Goal: Check status: Check status

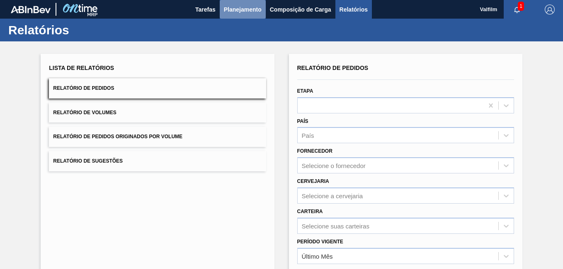
click at [237, 12] on span "Planejamento" at bounding box center [243, 10] width 38 height 10
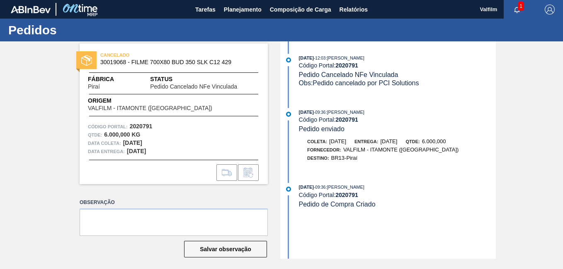
drag, startPoint x: 239, startPoint y: 9, endPoint x: 240, endPoint y: 41, distance: 32.8
click at [239, 9] on span "Planejamento" at bounding box center [243, 10] width 38 height 10
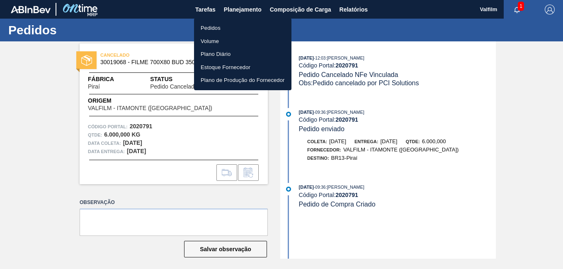
click at [223, 26] on li "Pedidos" at bounding box center [242, 28] width 97 height 13
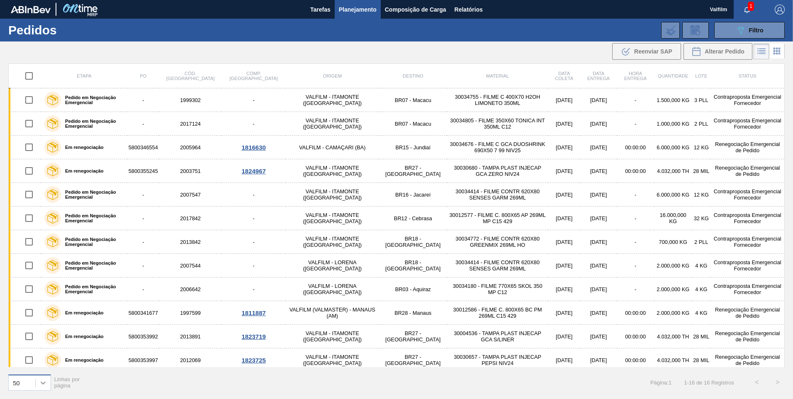
click at [40, 269] on div at bounding box center [43, 382] width 15 height 15
click at [32, 269] on div "100" at bounding box center [29, 361] width 43 height 15
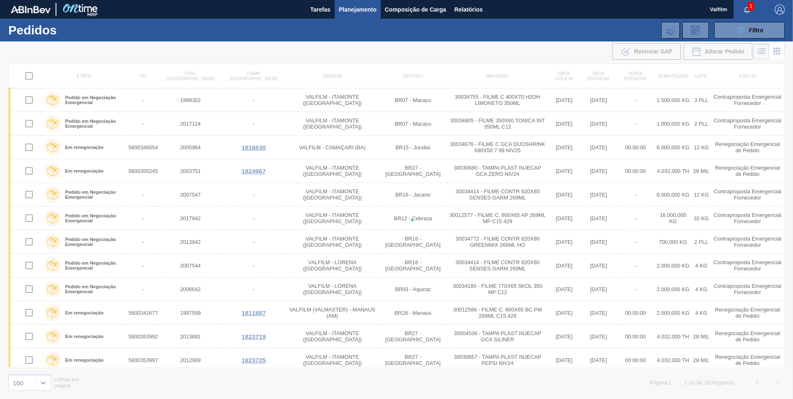
click at [563, 11] on icon "button" at bounding box center [746, 10] width 7 height 7
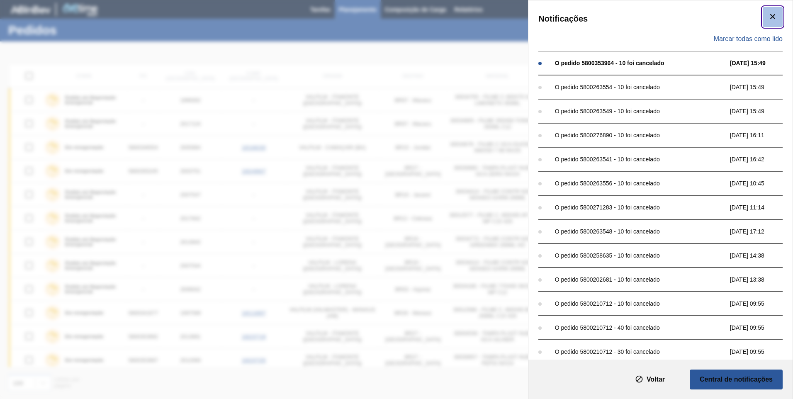
click at [563, 22] on span "botão de ícone" at bounding box center [772, 17] width 10 height 10
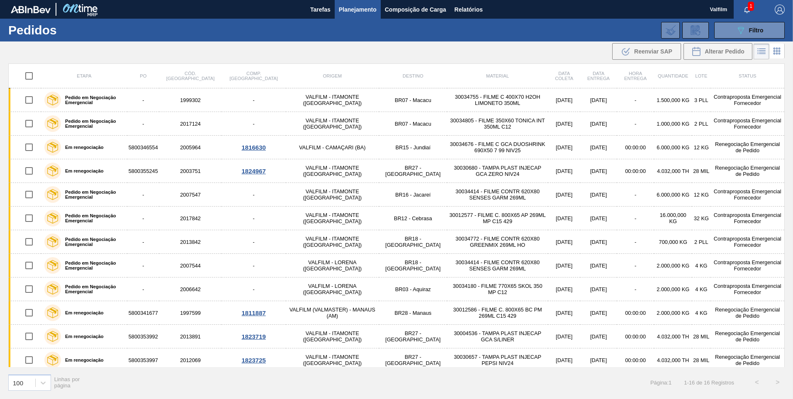
click at [563, 96] on div "Etapa PO Cód. Pedido Comp. Carga Origem Destino Material Data coleta Data entre…" at bounding box center [396, 230] width 793 height 334
click at [563, 9] on icon "button" at bounding box center [746, 10] width 7 height 7
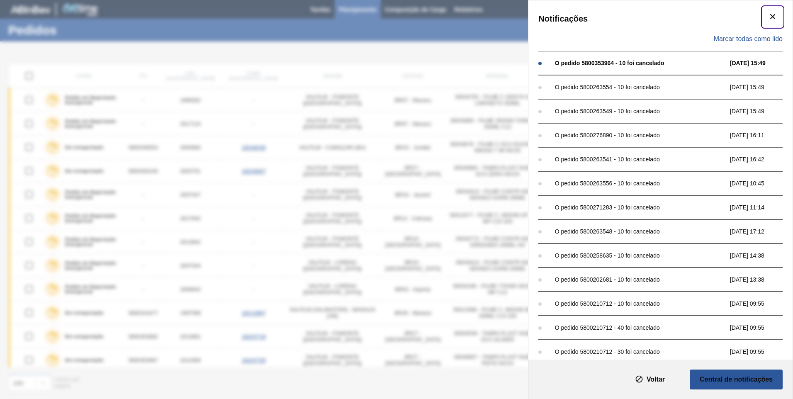
drag, startPoint x: 767, startPoint y: 17, endPoint x: 763, endPoint y: 18, distance: 4.2
click at [563, 17] on icon "botão de ícone" at bounding box center [772, 17] width 10 height 10
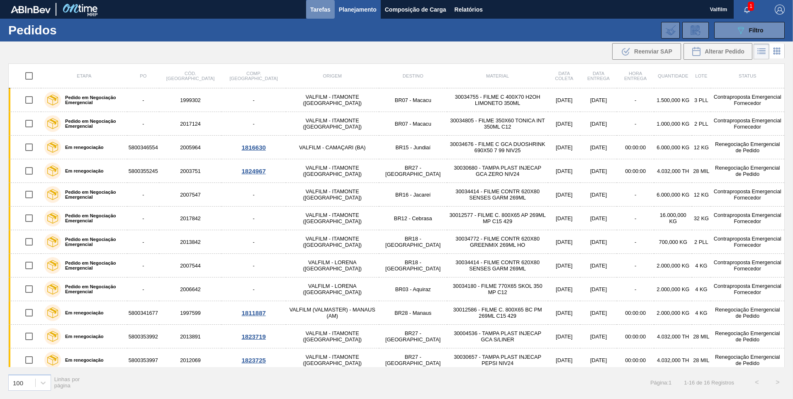
click at [321, 14] on span "Tarefas" at bounding box center [320, 10] width 20 height 10
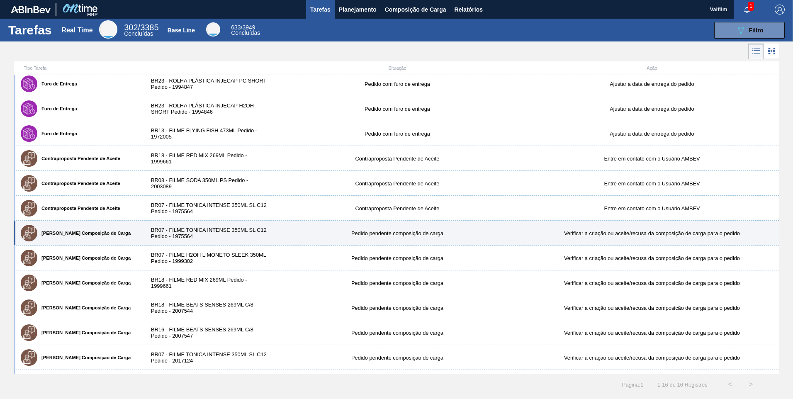
scroll to position [41, 0]
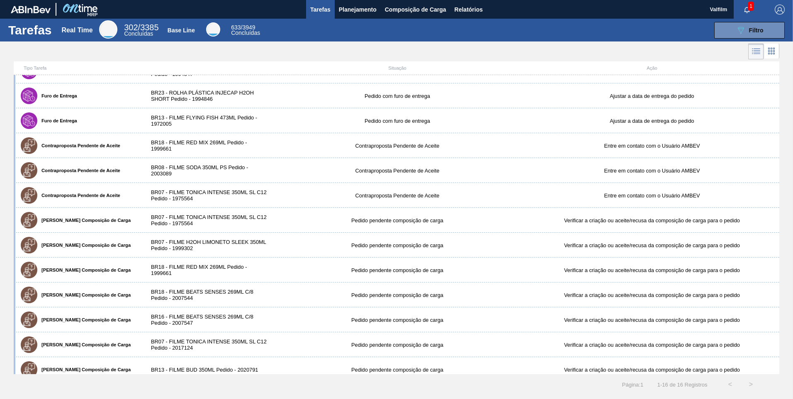
click at [541, 32] on div "089F7B8B-B2A5-4AFE-B5C0-19BA573D28AC Filtro" at bounding box center [527, 30] width 523 height 17
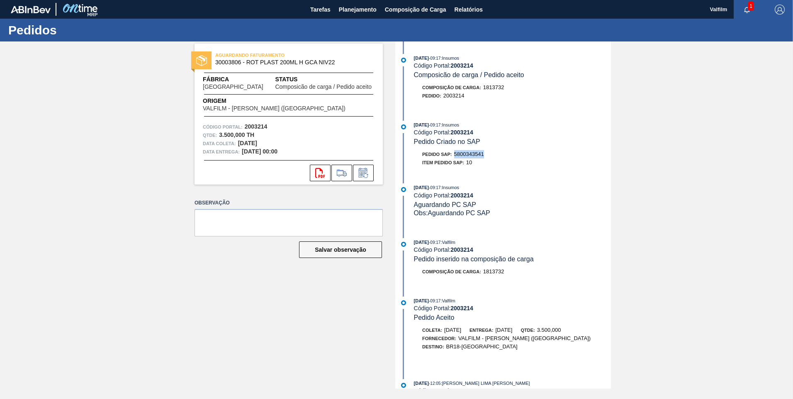
drag, startPoint x: 484, startPoint y: 155, endPoint x: 452, endPoint y: 155, distance: 32.8
click at [452, 155] on div "Pedido SAP: 5800343541" at bounding box center [453, 154] width 62 height 8
click at [478, 155] on span "5800343541" at bounding box center [469, 154] width 30 height 6
click at [363, 8] on span "Planejamento" at bounding box center [358, 10] width 38 height 10
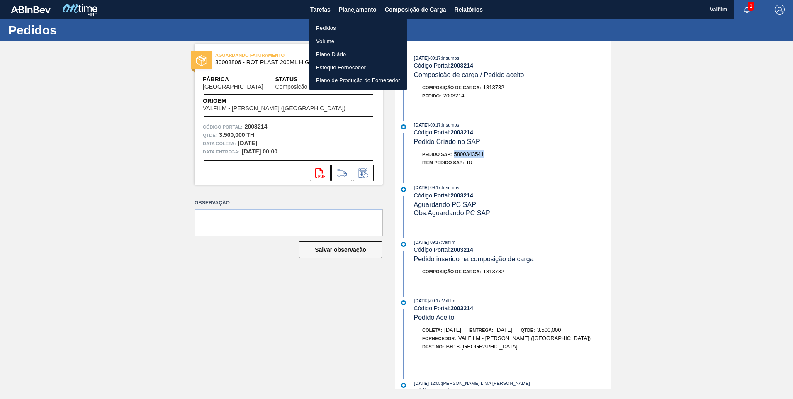
drag, startPoint x: 342, startPoint y: 24, endPoint x: 359, endPoint y: 29, distance: 16.8
click at [342, 24] on li "Pedidos" at bounding box center [357, 28] width 97 height 13
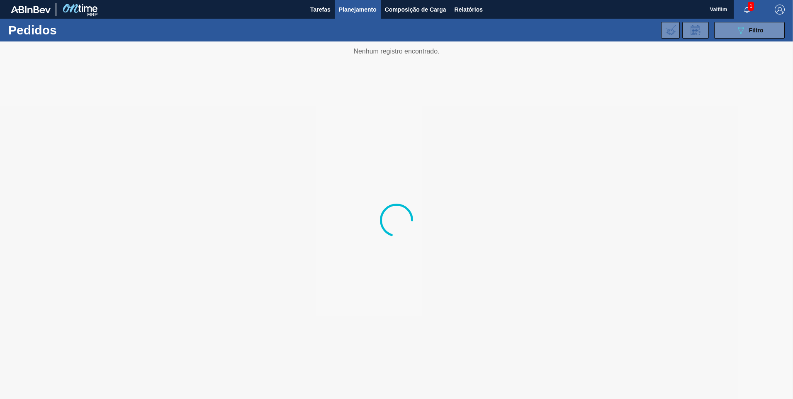
click at [753, 7] on span "1" at bounding box center [751, 6] width 6 height 9
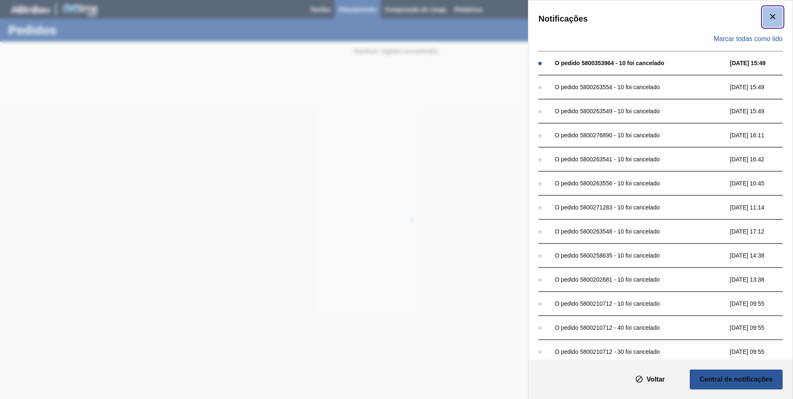
click at [777, 21] on button "botão de ícone" at bounding box center [772, 17] width 20 height 20
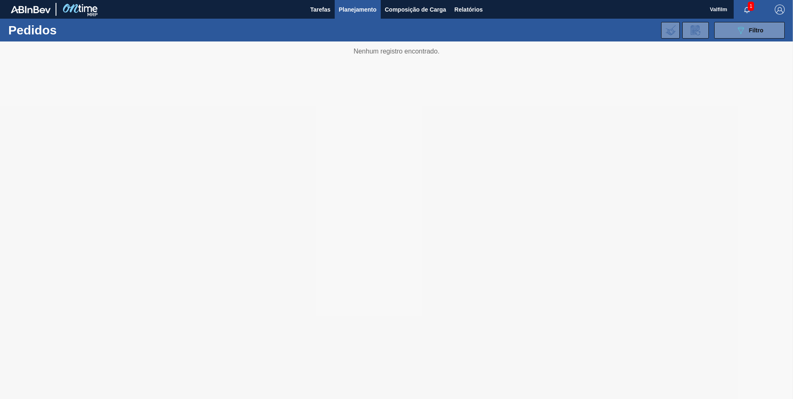
drag, startPoint x: 596, startPoint y: 104, endPoint x: 596, endPoint y: 81, distance: 22.4
click at [506, 129] on div at bounding box center [396, 219] width 793 height 357
